Goal: Task Accomplishment & Management: Manage account settings

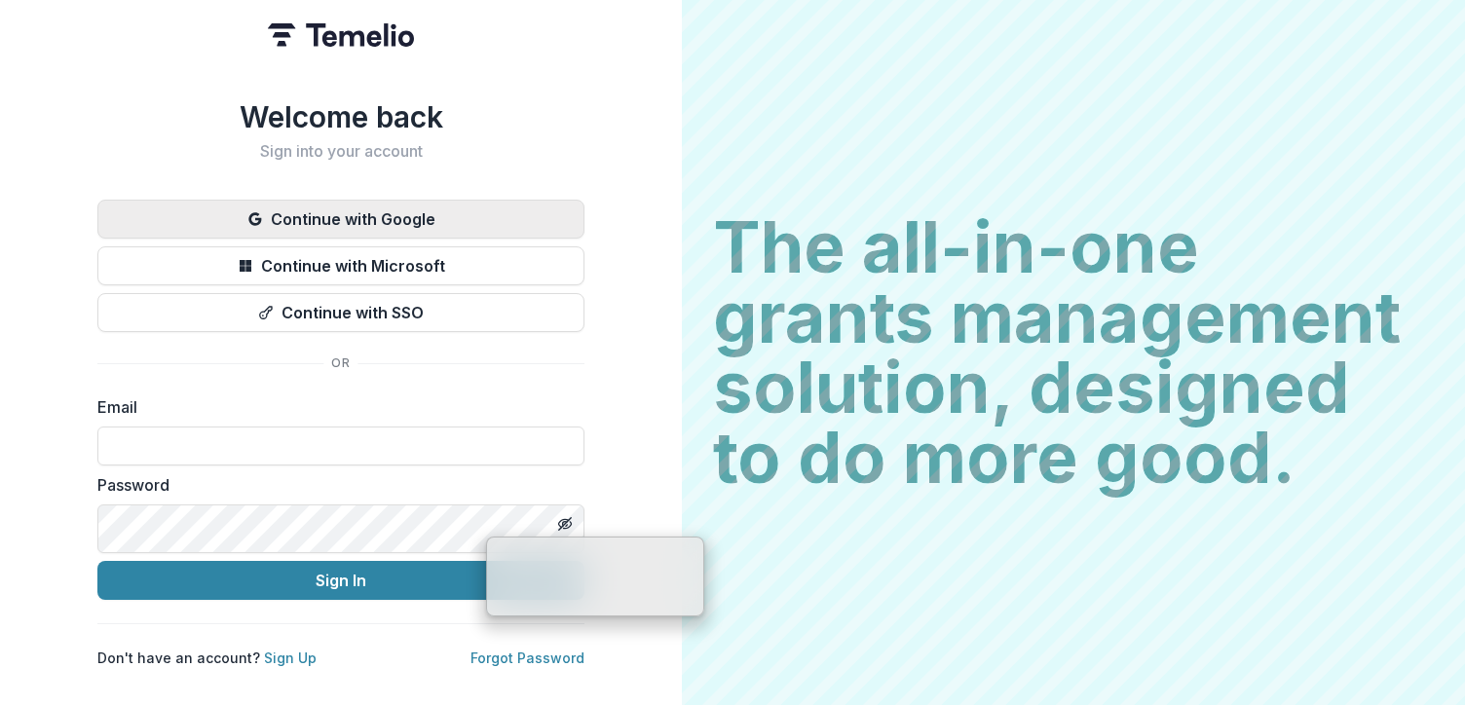
click at [584, 228] on button "Continue with Google" at bounding box center [340, 219] width 487 height 39
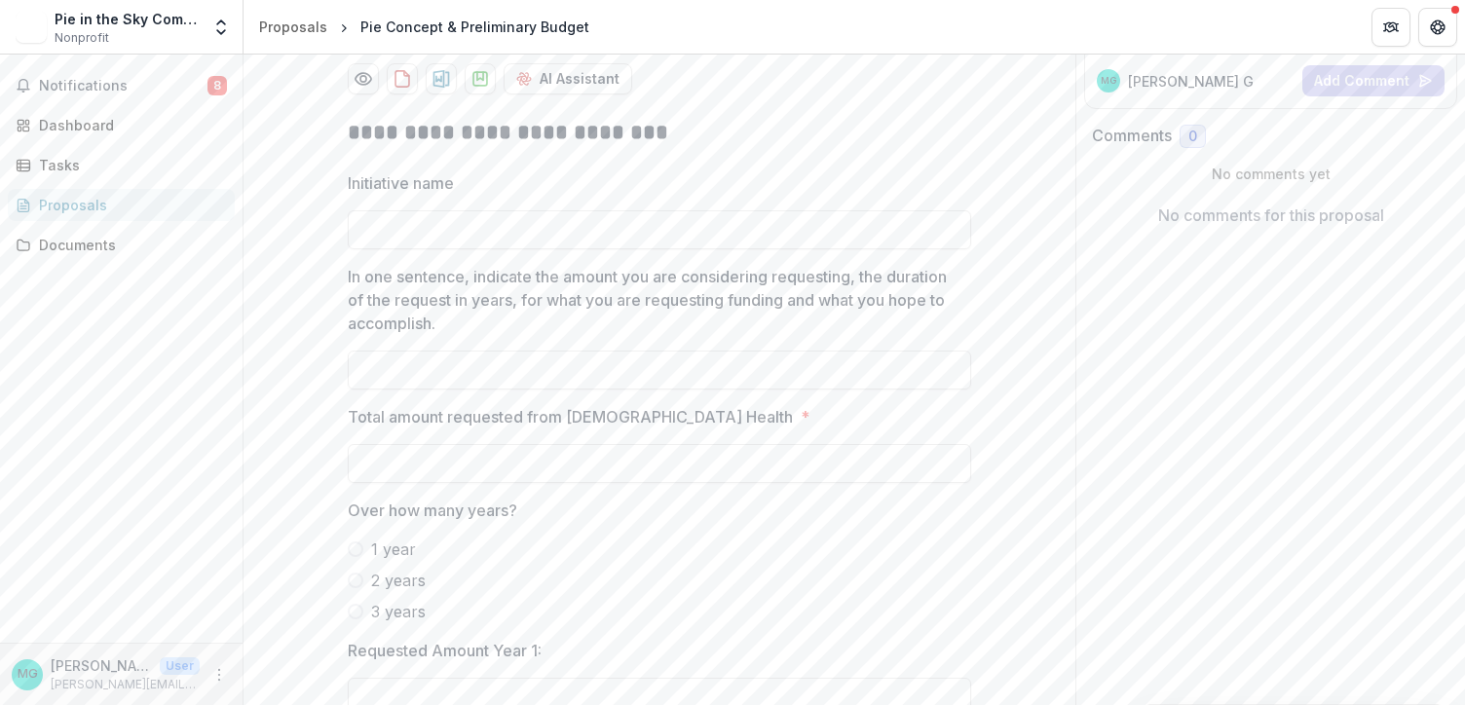
scroll to position [335, 0]
click at [120, 93] on span "Notifications" at bounding box center [123, 86] width 168 height 17
click at [105, 135] on div "Dashboard" at bounding box center [129, 125] width 180 height 20
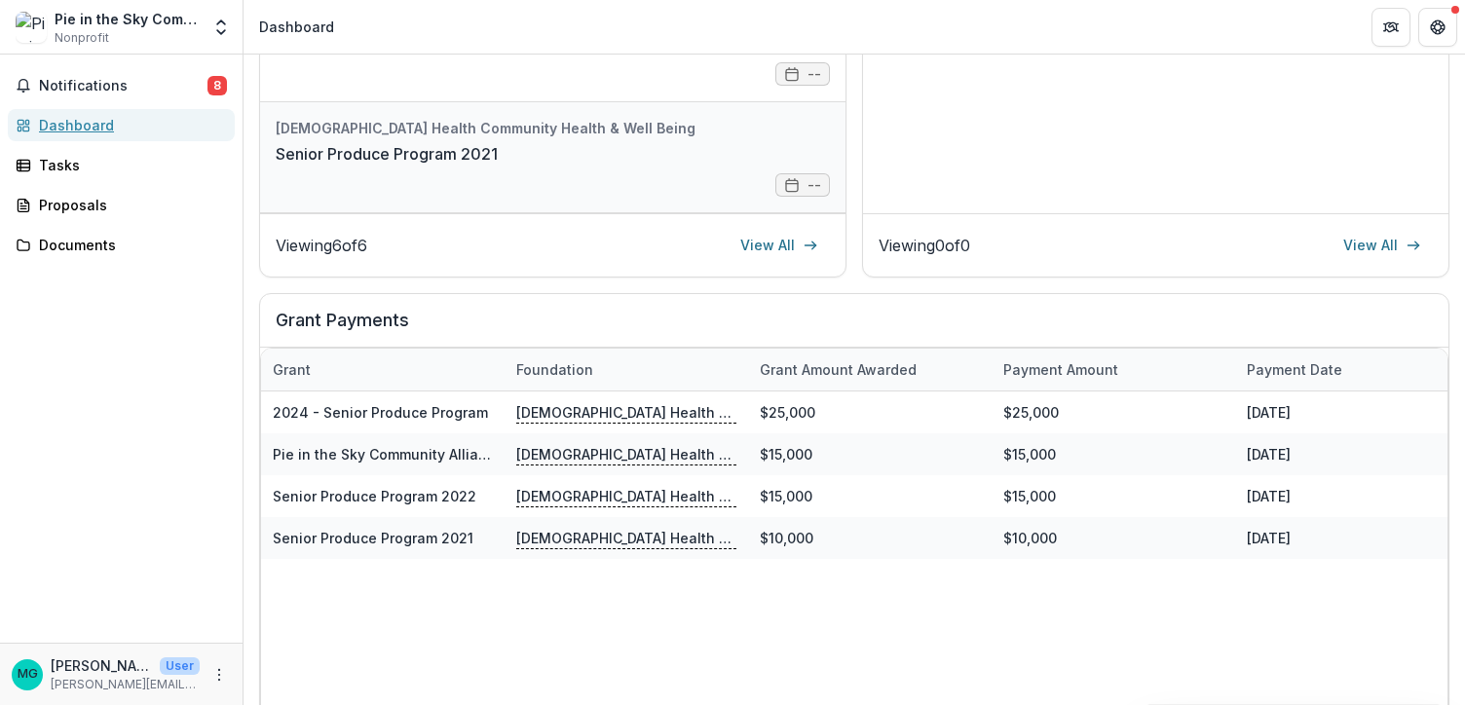
scroll to position [522, 0]
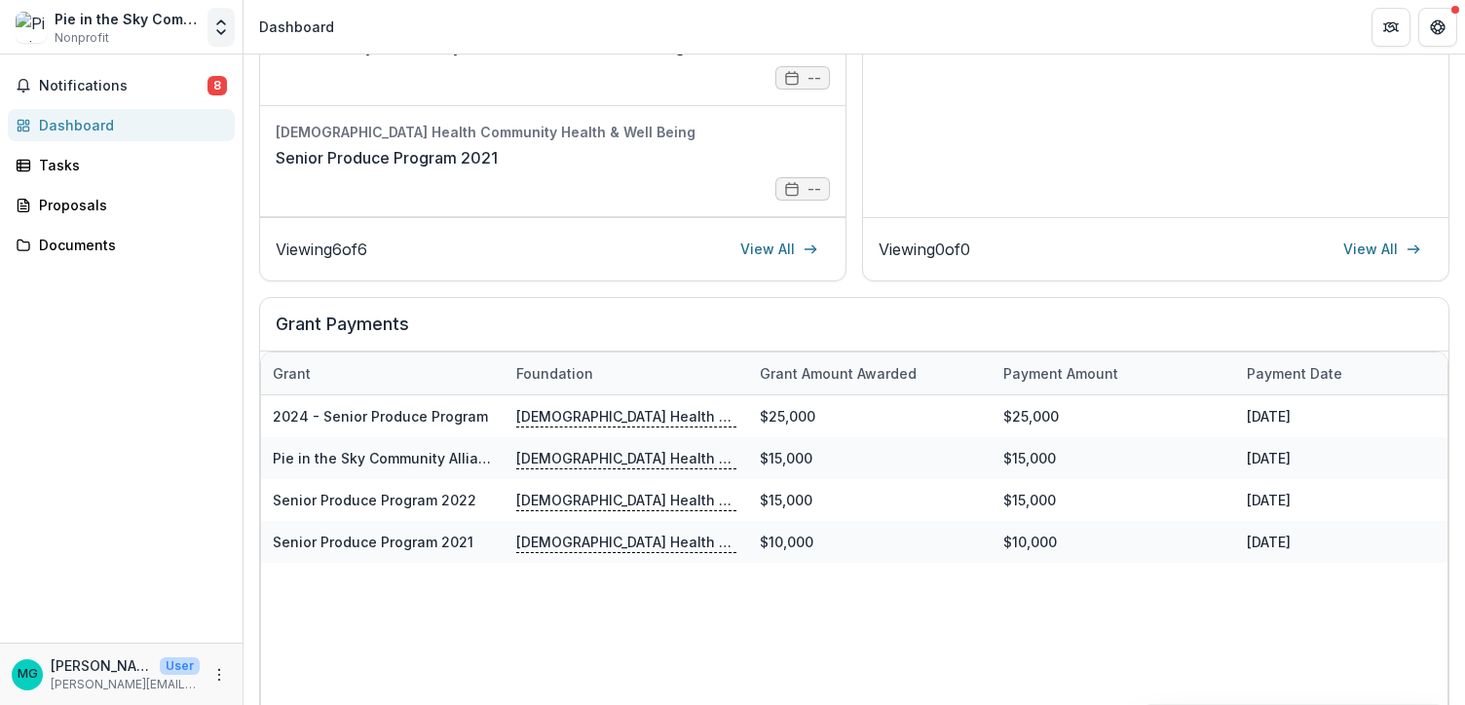
click at [213, 37] on icon "Open entity switcher" at bounding box center [220, 27] width 19 height 19
click at [116, 87] on link "Team Settings" at bounding box center [122, 87] width 234 height 32
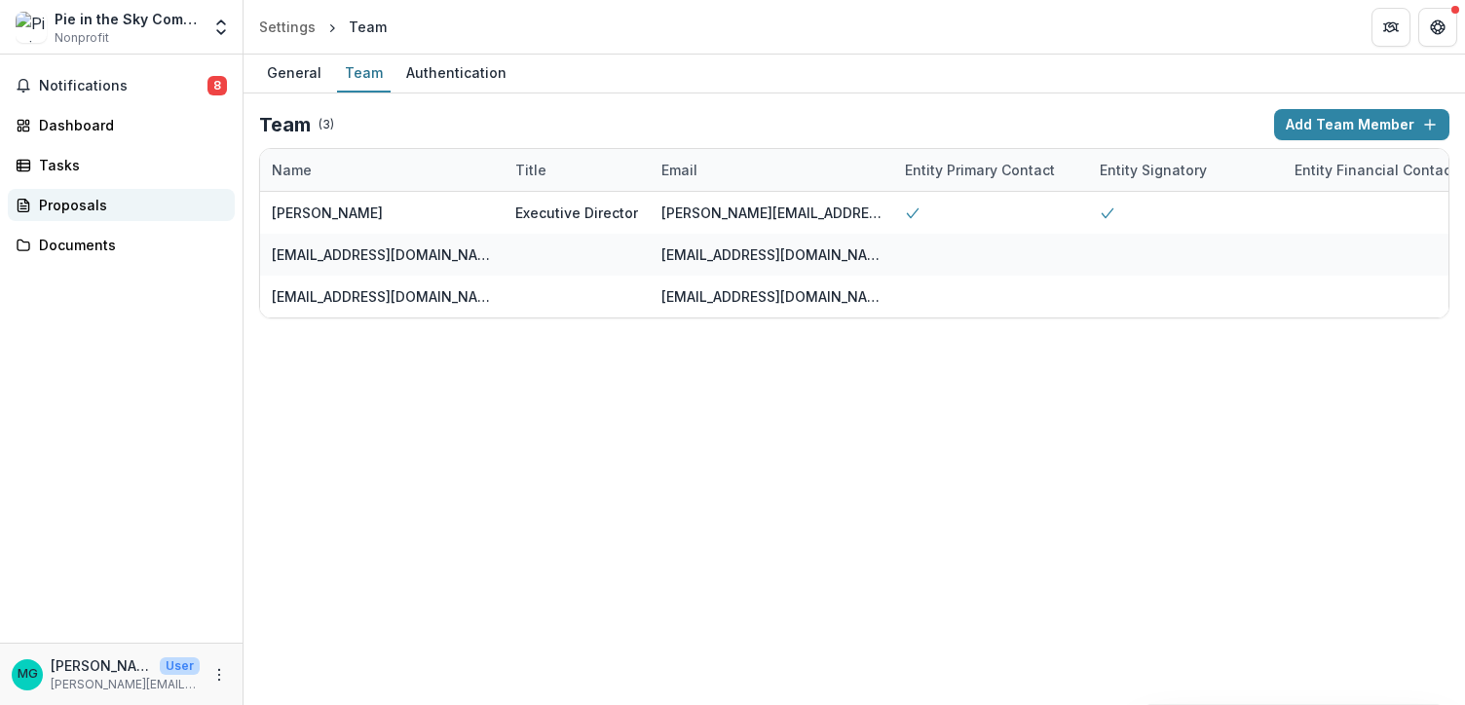
click at [86, 221] on link "Proposals" at bounding box center [121, 205] width 227 height 32
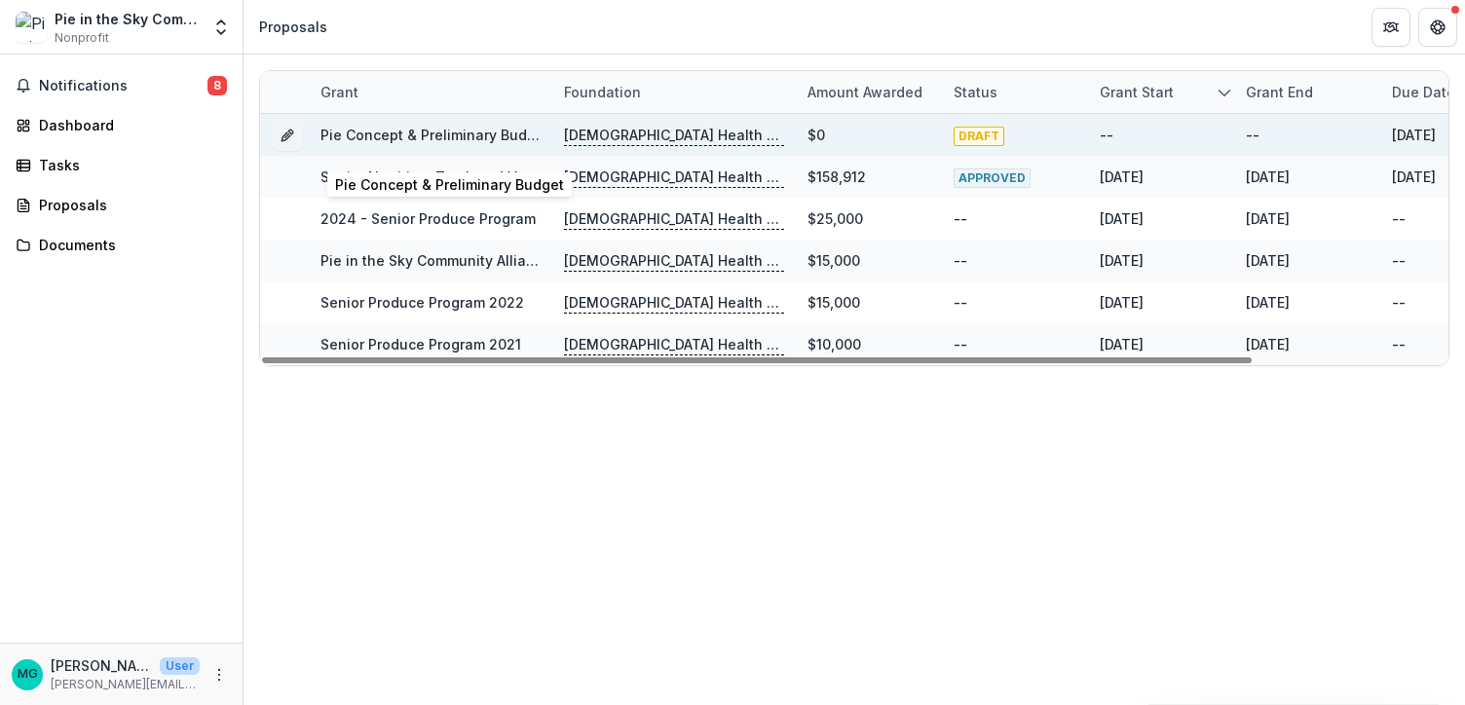
click at [412, 142] on link "Pie Concept & Preliminary Budget" at bounding box center [434, 135] width 229 height 17
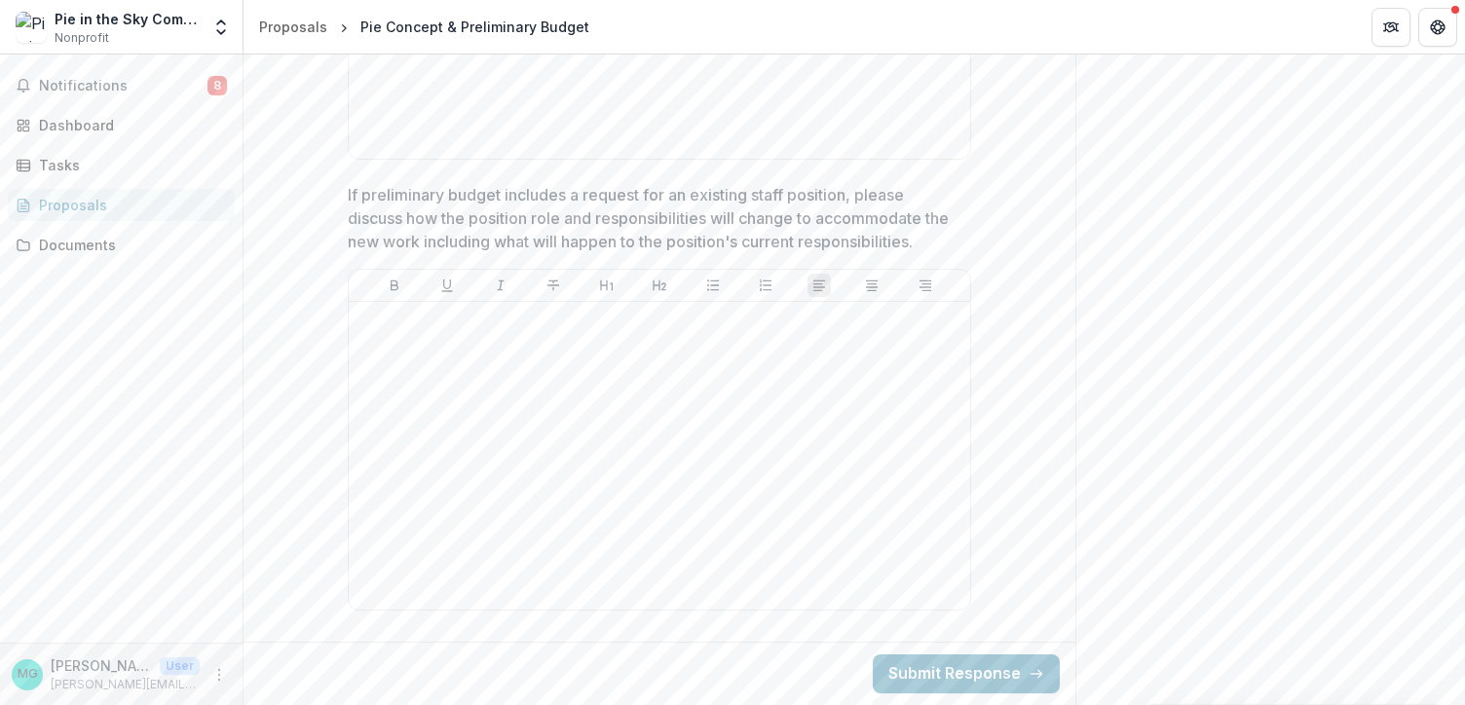
scroll to position [4689, 0]
